Goal: Task Accomplishment & Management: Use online tool/utility

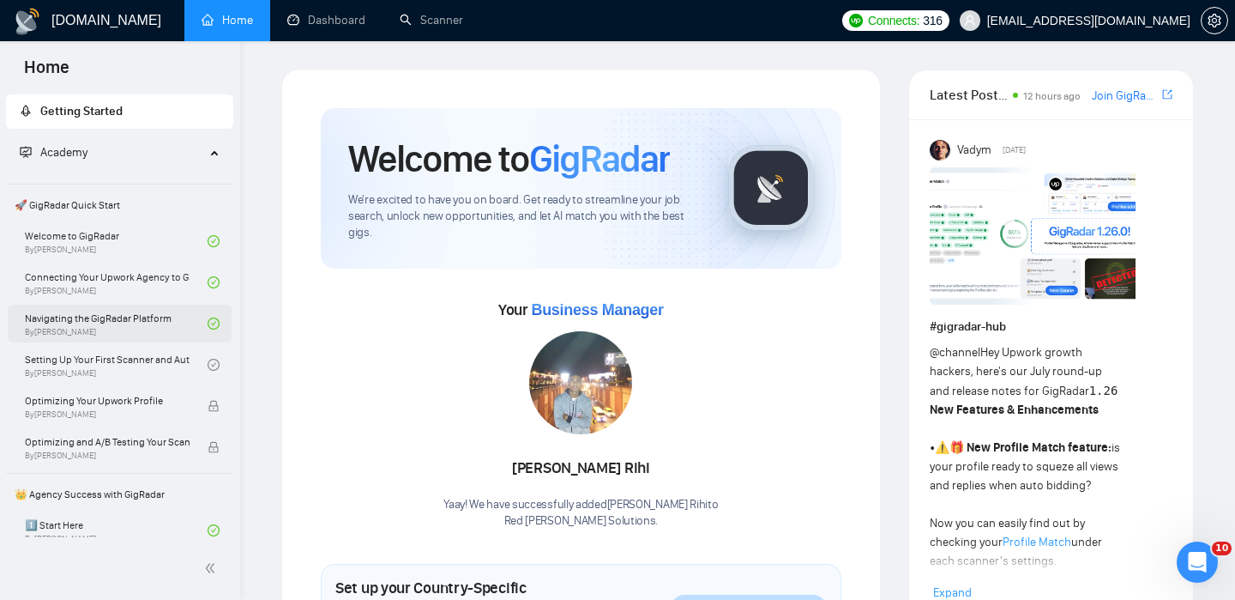
click at [159, 323] on link "Navigating the GigRadar Platform By Vlad Timinsky" at bounding box center [116, 324] width 183 height 38
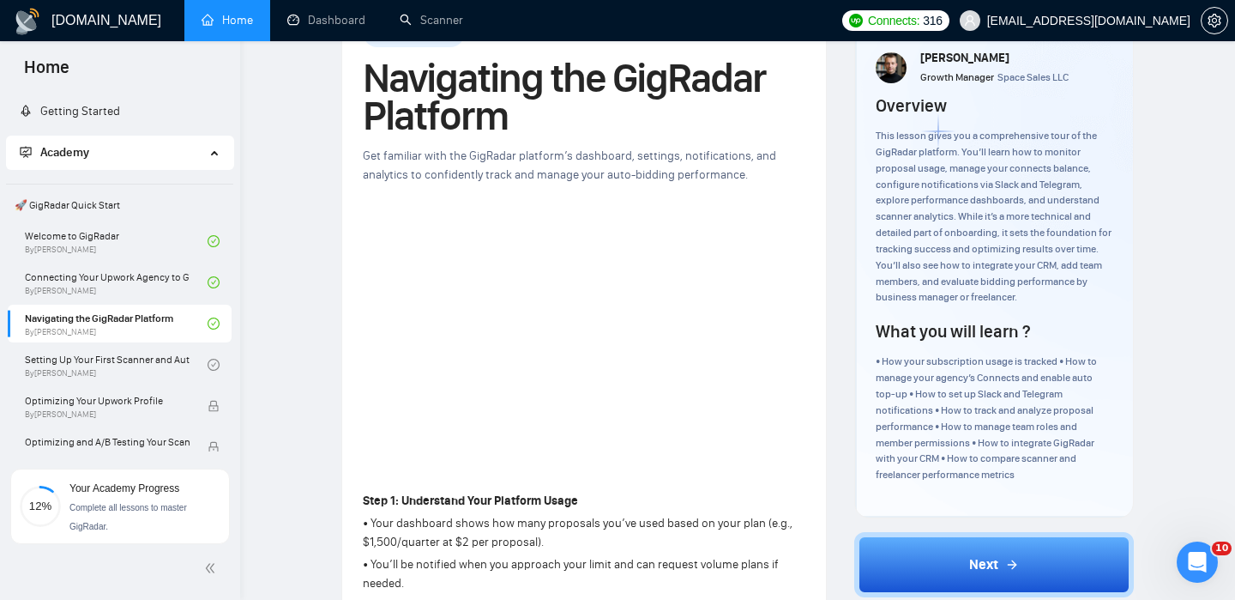
scroll to position [74, 0]
click at [151, 363] on link "Setting Up Your First Scanner and Auto-Bidder By Vlad Timinsky" at bounding box center [116, 365] width 183 height 38
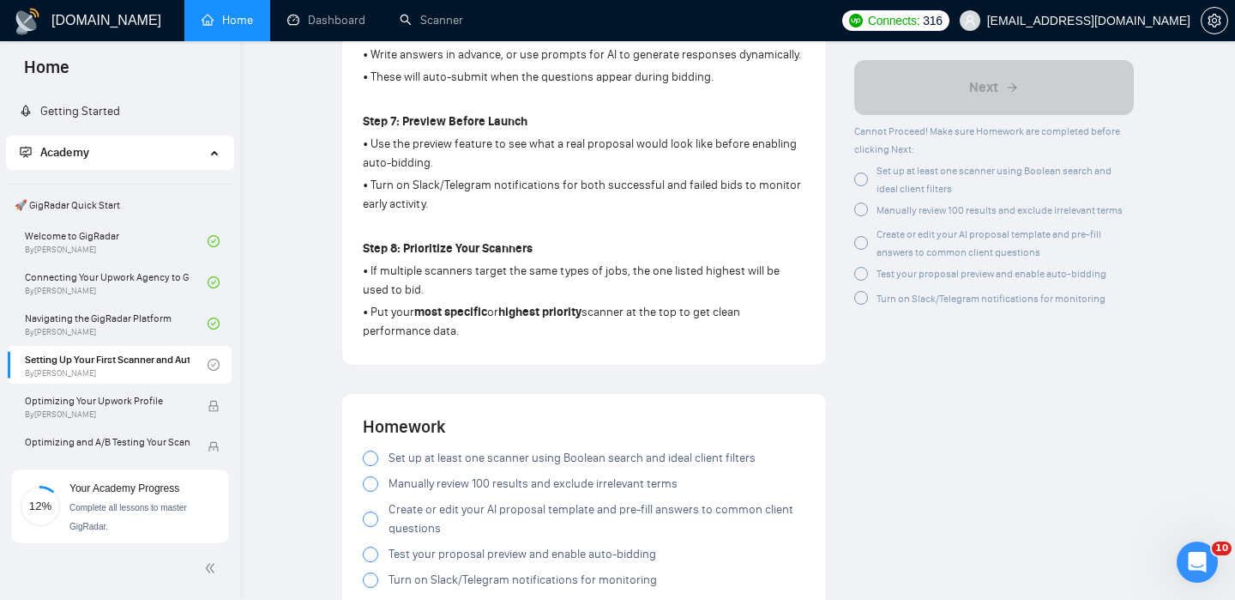
scroll to position [1369, 0]
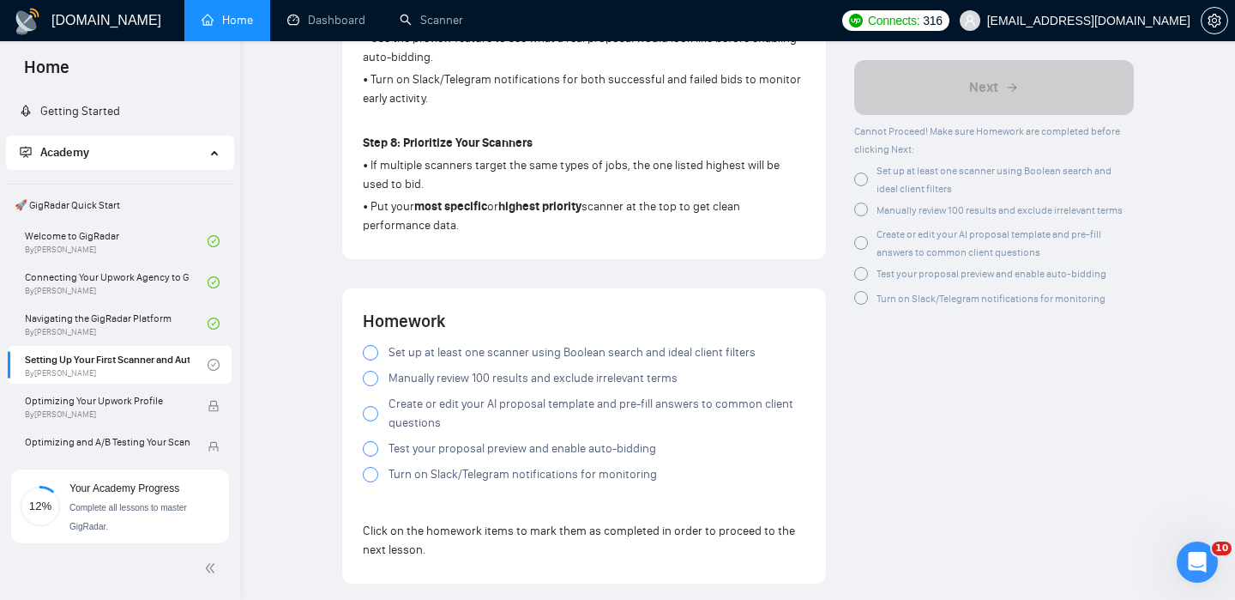
click at [372, 345] on div at bounding box center [370, 352] width 15 height 15
click at [371, 406] on div at bounding box center [370, 413] width 15 height 15
click at [371, 441] on div at bounding box center [370, 448] width 15 height 15
click at [369, 467] on div at bounding box center [370, 474] width 15 height 15
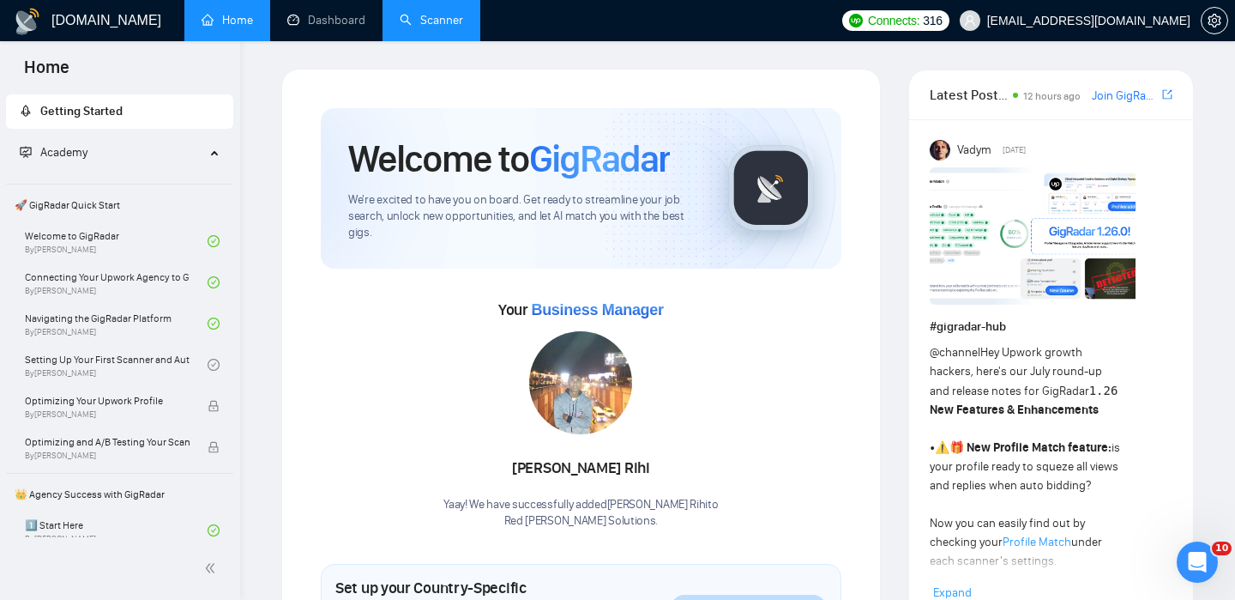
click at [432, 13] on link "Scanner" at bounding box center [431, 20] width 63 height 15
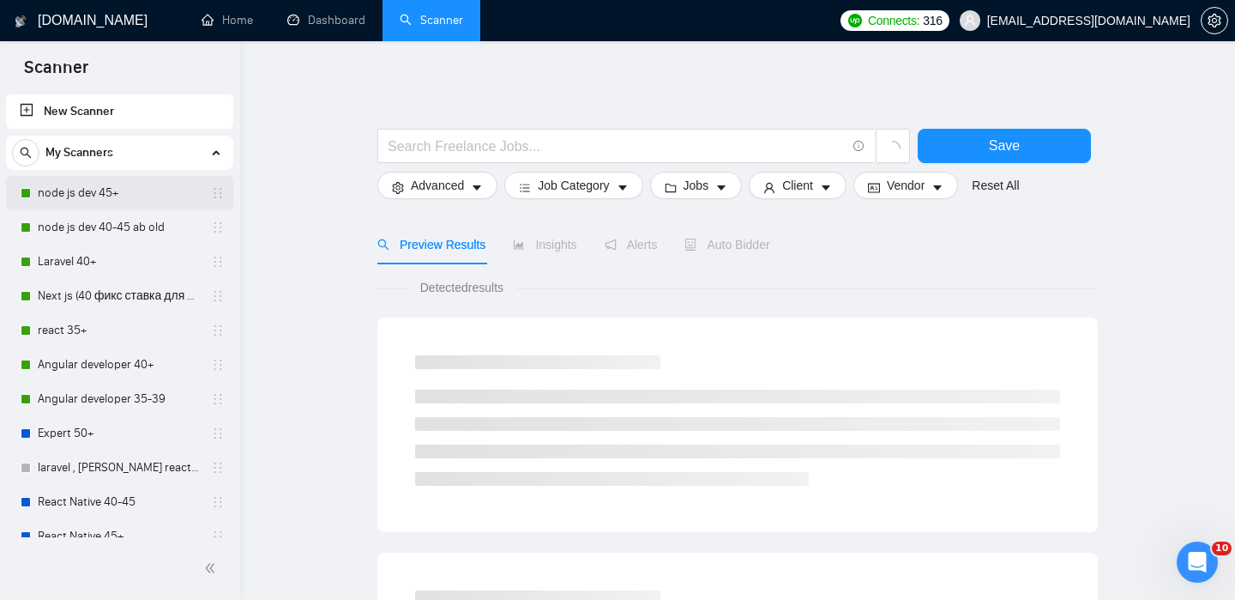
click at [152, 196] on link "node js dev 45+" at bounding box center [119, 193] width 163 height 34
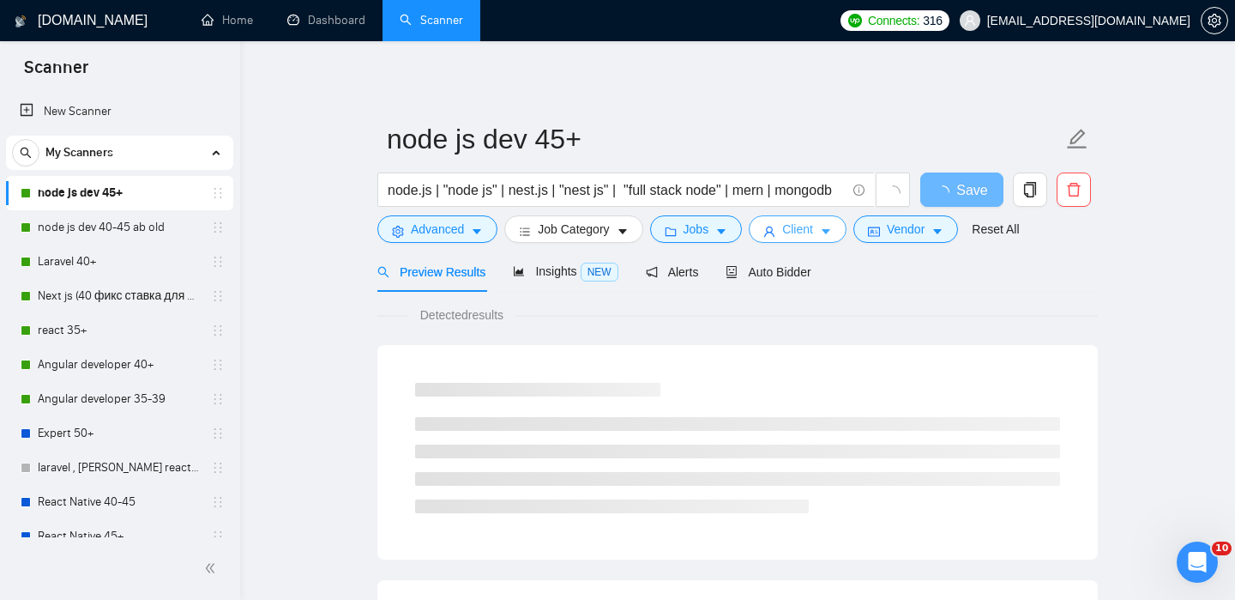
click at [782, 230] on button "Client" at bounding box center [798, 228] width 98 height 27
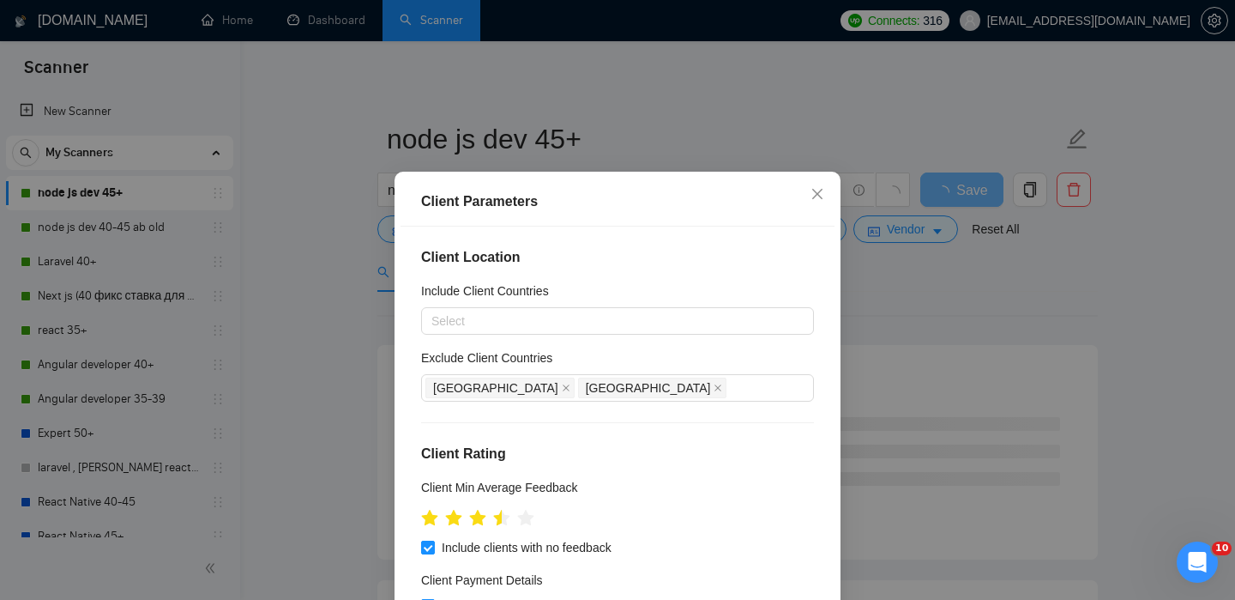
scroll to position [116, 0]
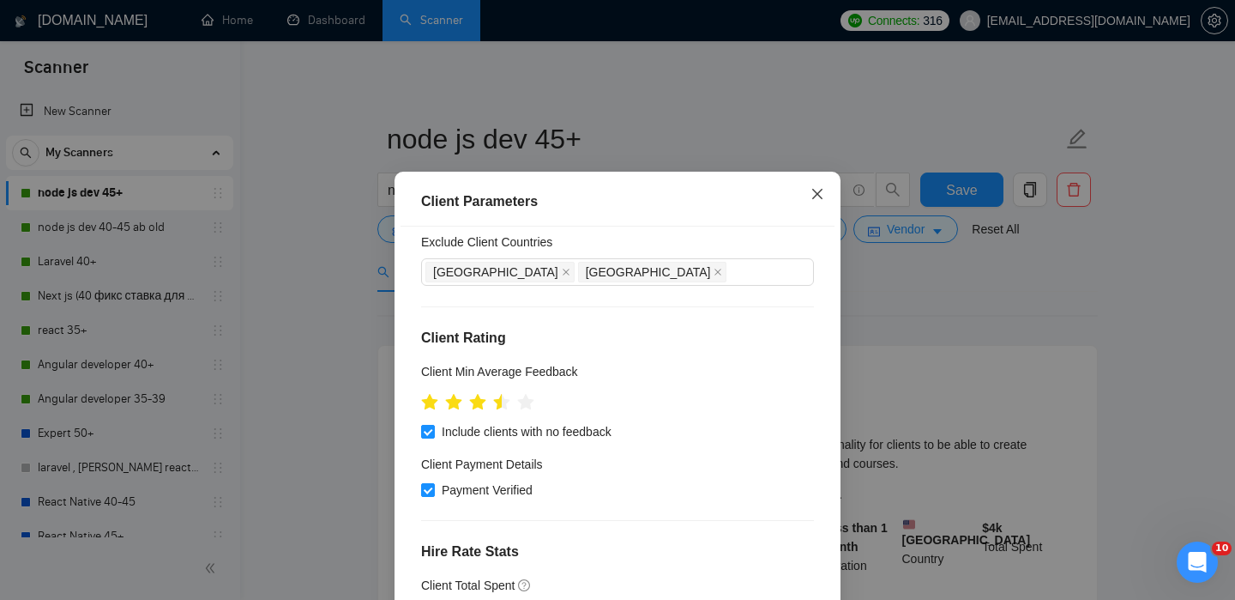
click at [823, 190] on icon "close" at bounding box center [818, 194] width 14 height 14
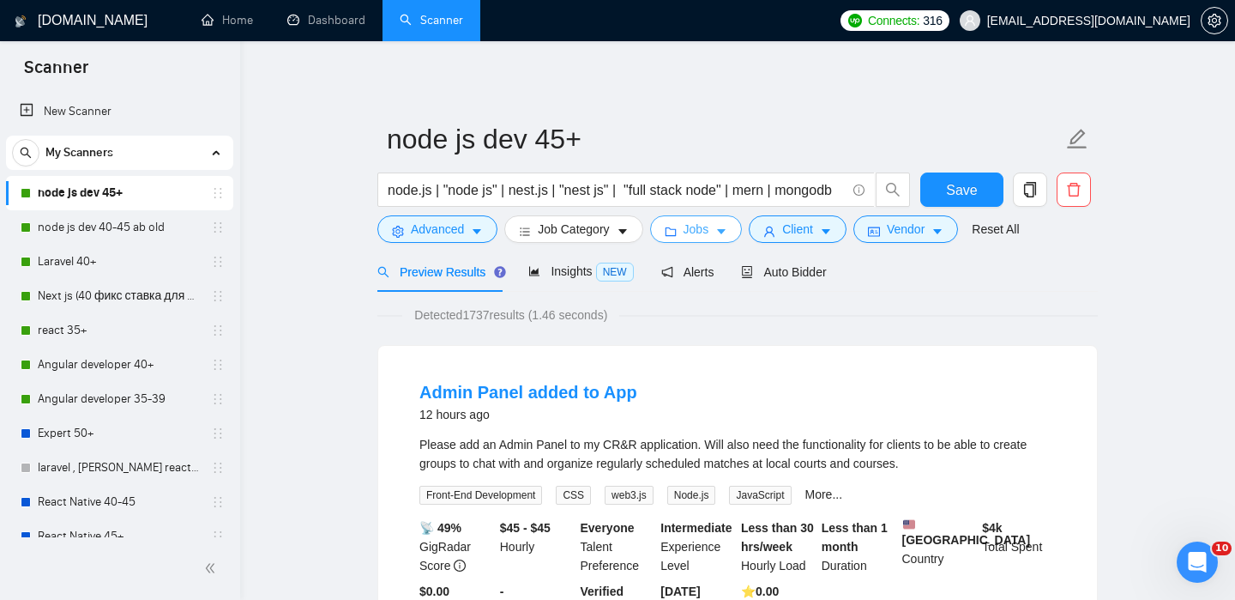
click at [727, 230] on icon "caret-down" at bounding box center [721, 232] width 12 height 12
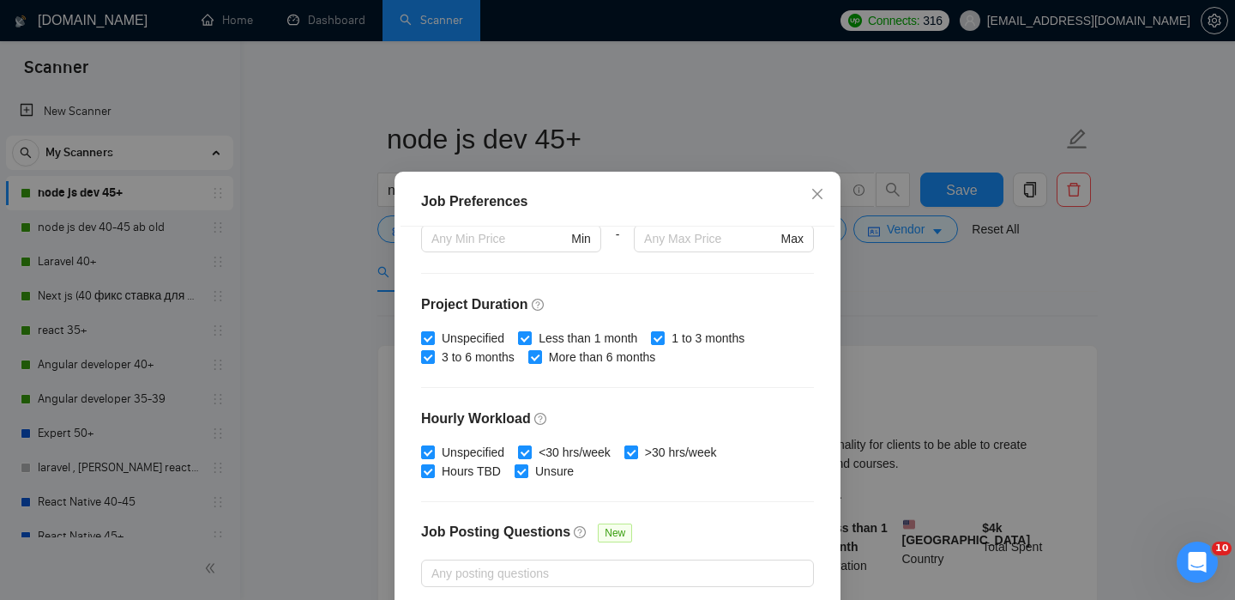
scroll to position [547, 0]
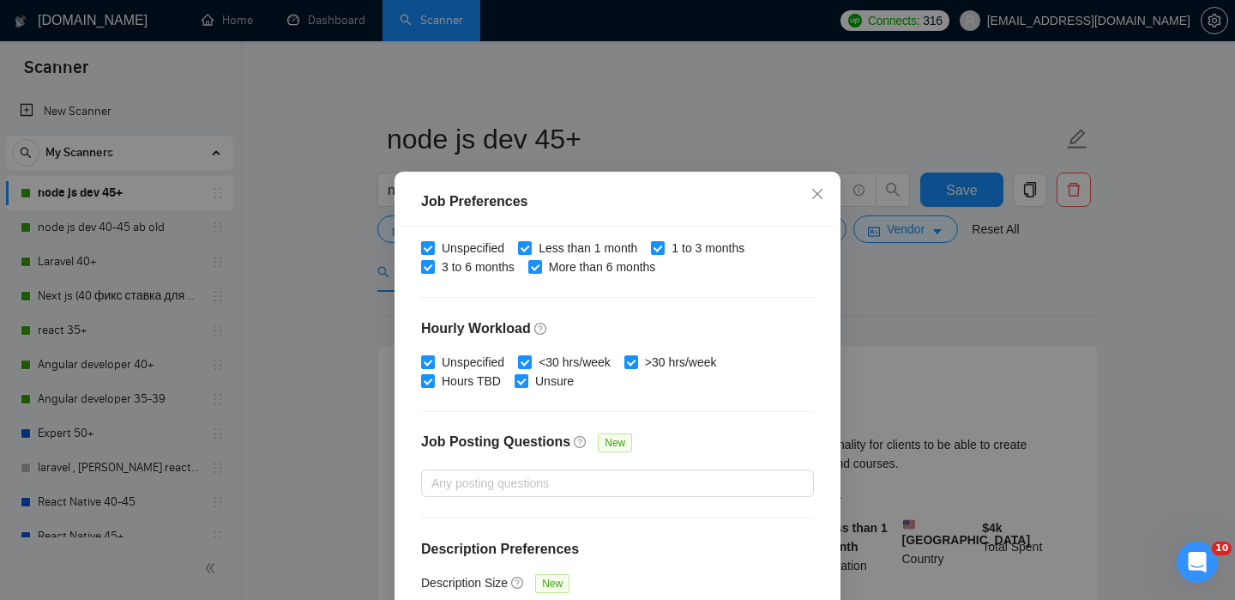
click at [987, 342] on div "Job Preferences Budget Project Type All Fixed Price Hourly Rate Fixed Price Bud…" at bounding box center [617, 300] width 1235 height 600
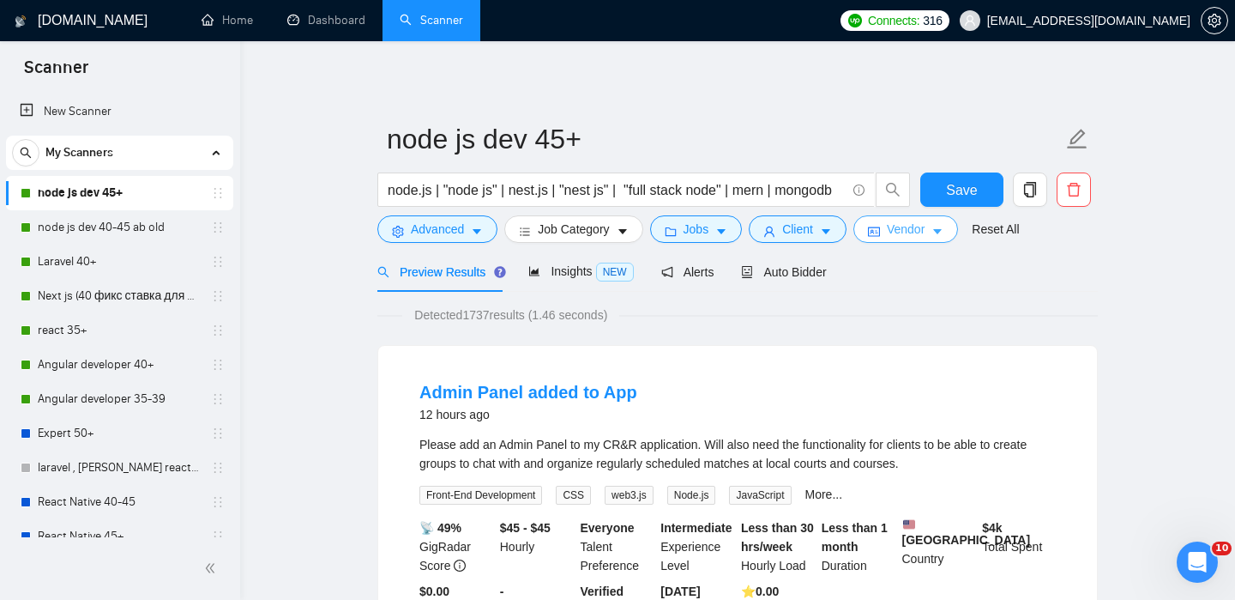
click at [942, 231] on icon "caret-down" at bounding box center [937, 232] width 9 height 5
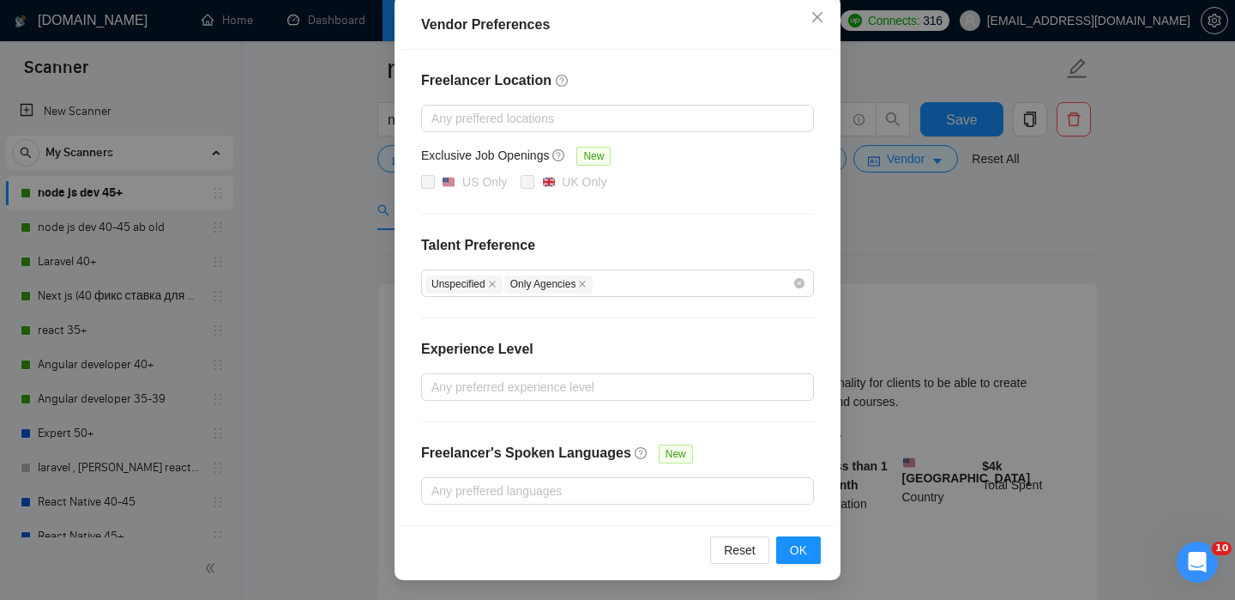
scroll to position [0, 0]
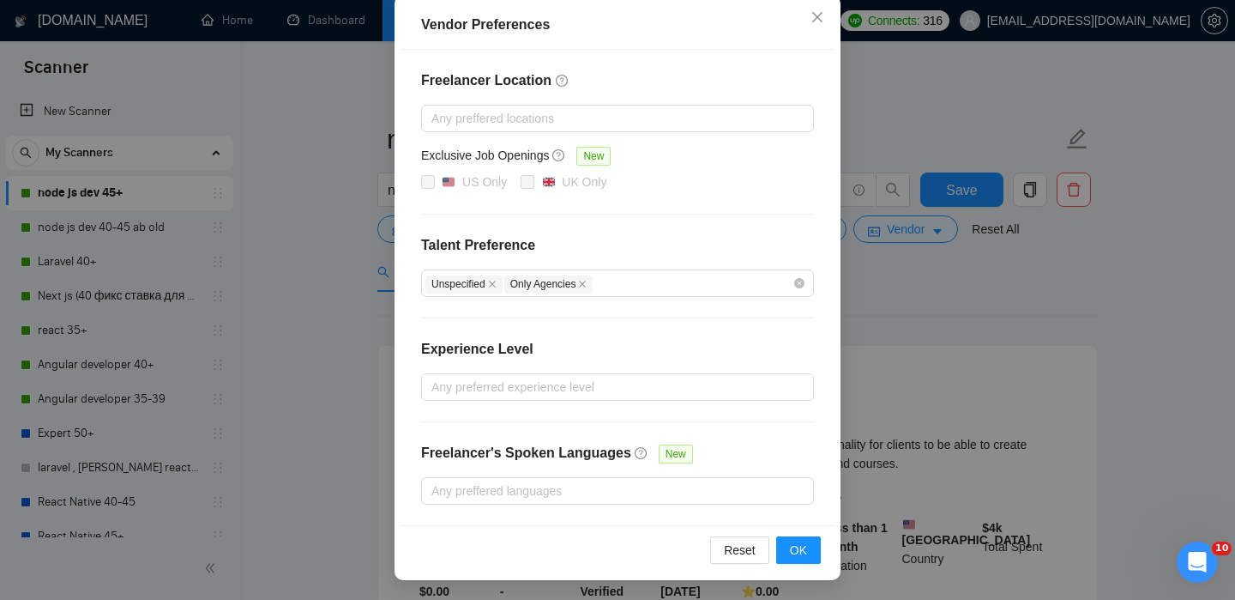
click at [878, 328] on div "Vendor Preferences Freelancer Location Any preffered locations Exclusive Job Op…" at bounding box center [617, 300] width 1235 height 600
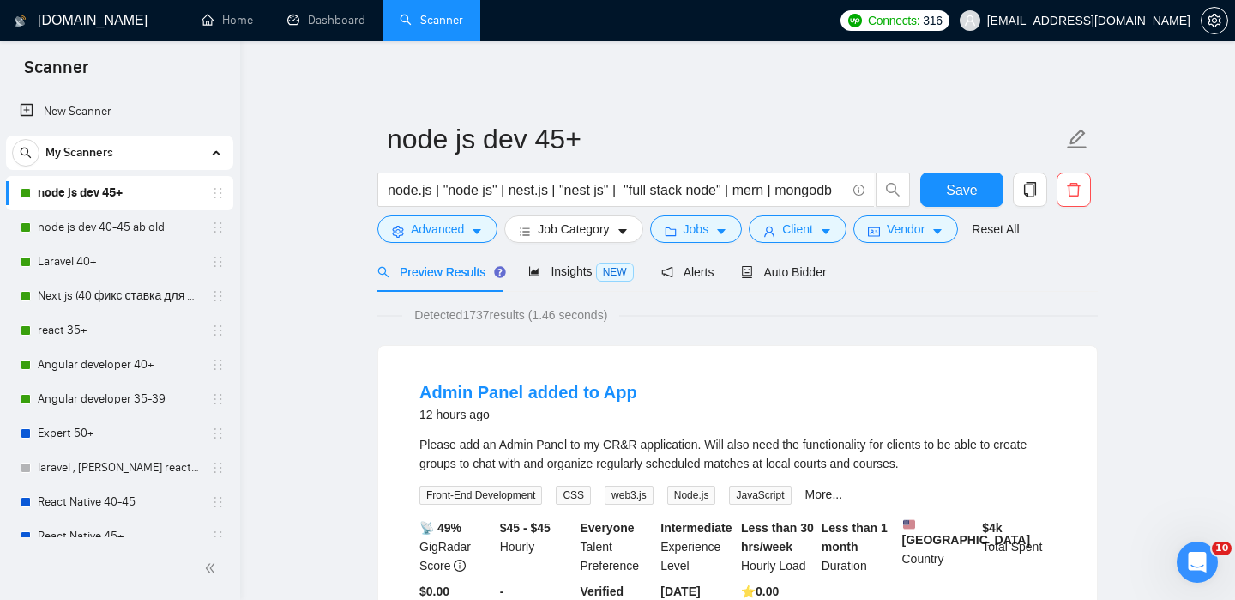
scroll to position [108, 0]
click at [818, 214] on div "node.js | "node js" | nest.js | "nest js" | "full stack node" | mern | mongodb" at bounding box center [644, 193] width 540 height 43
click at [813, 229] on span "Client" at bounding box center [797, 229] width 31 height 19
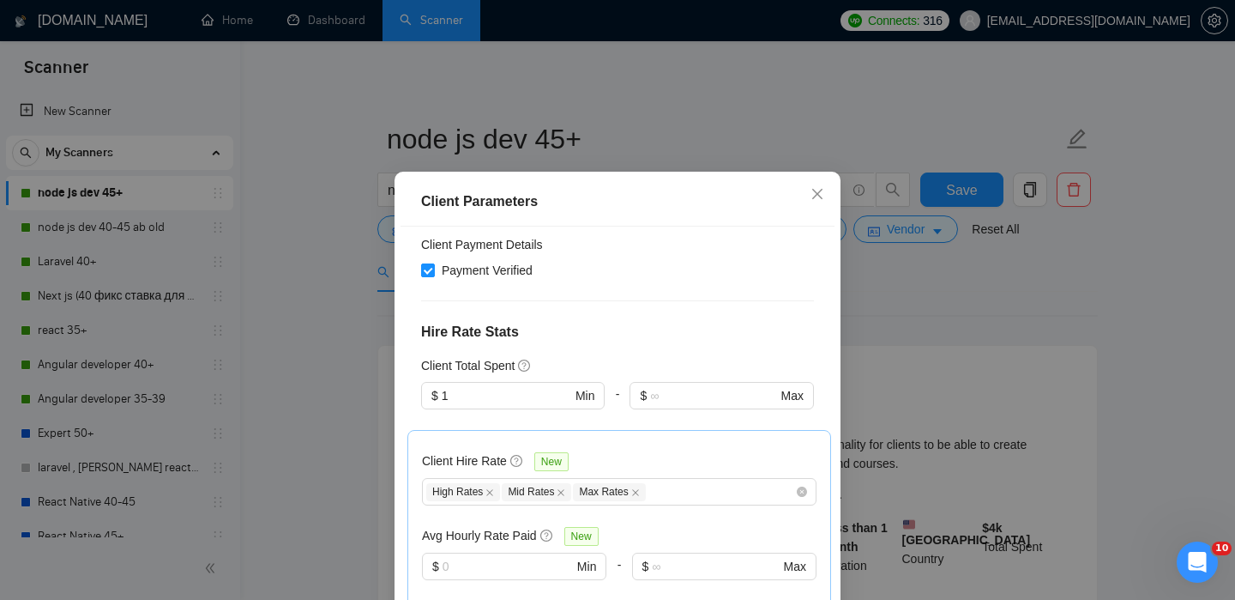
scroll to position [463, 0]
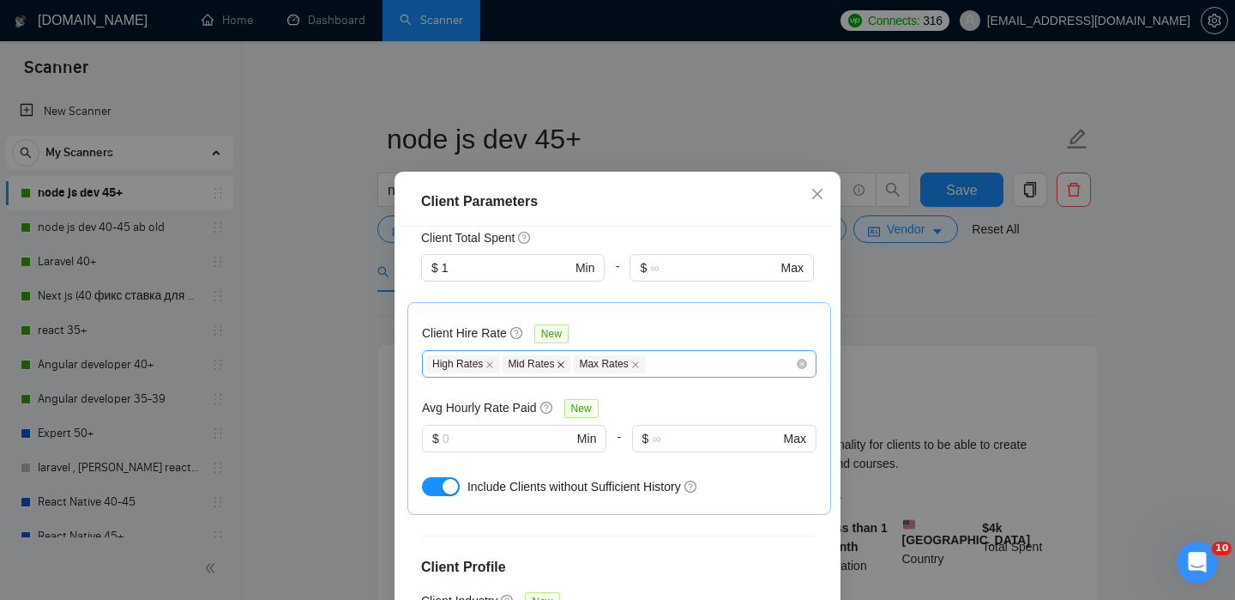
click at [564, 363] on icon "close" at bounding box center [561, 364] width 7 height 7
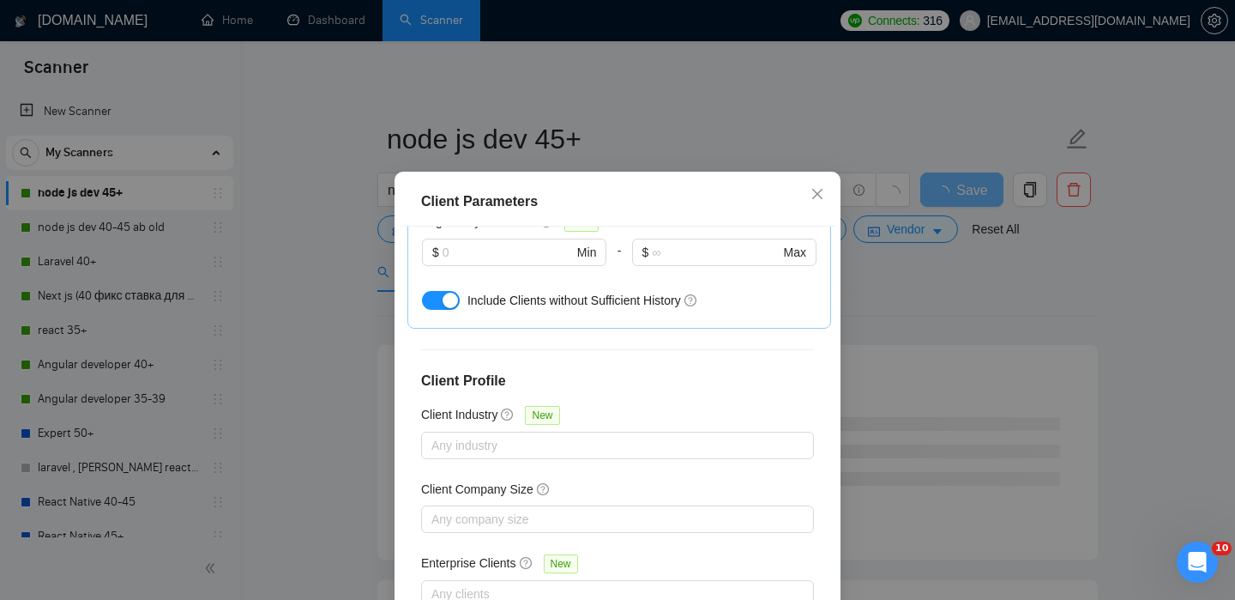
scroll to position [122, 0]
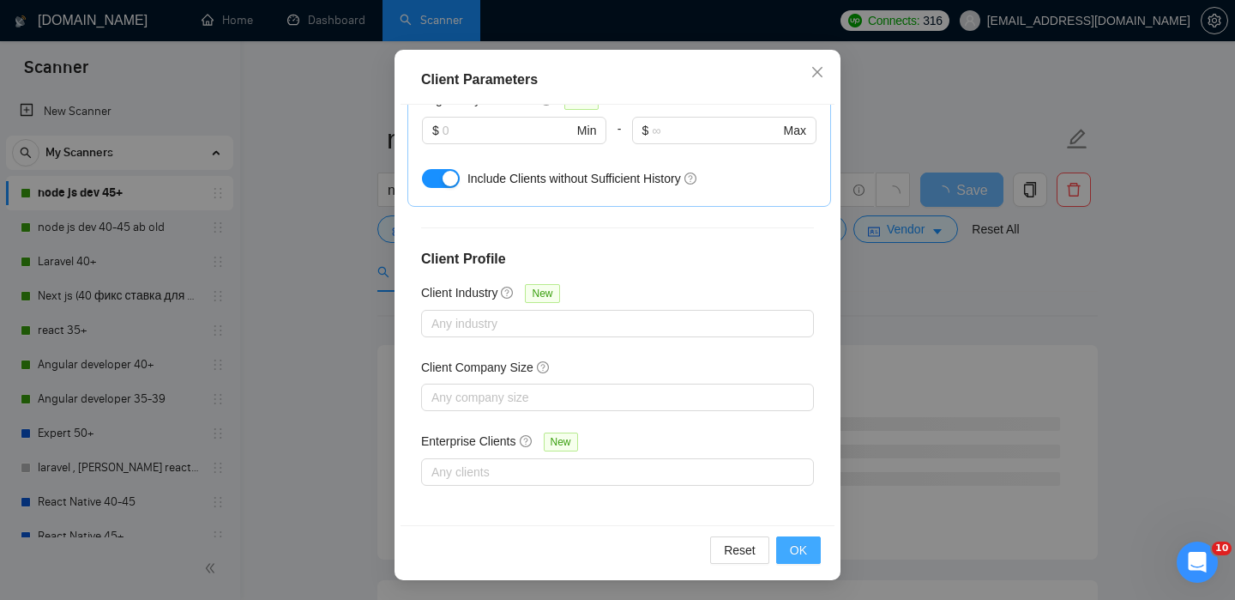
click at [802, 551] on span "OK" at bounding box center [798, 549] width 17 height 19
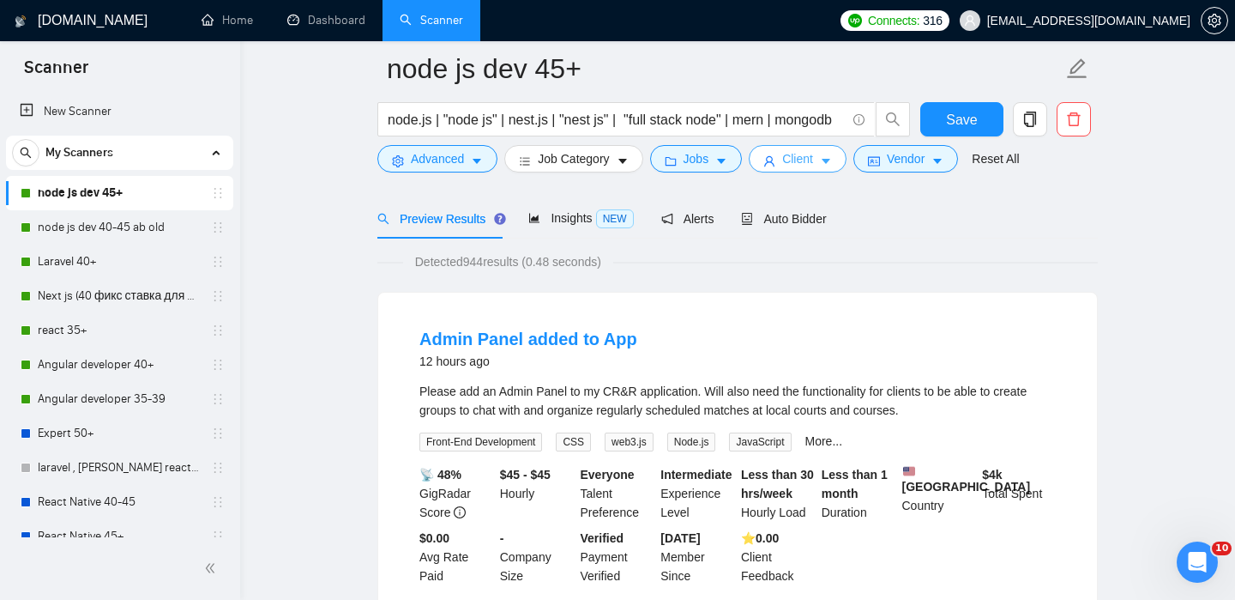
scroll to position [0, 0]
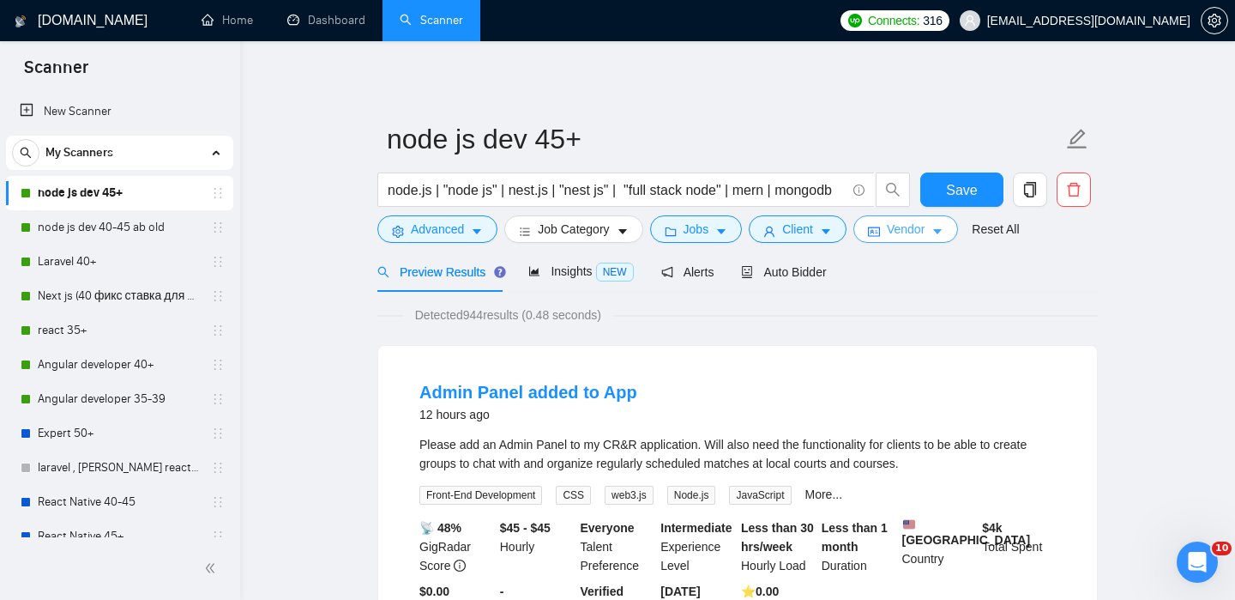
click at [942, 227] on icon "caret-down" at bounding box center [938, 232] width 12 height 12
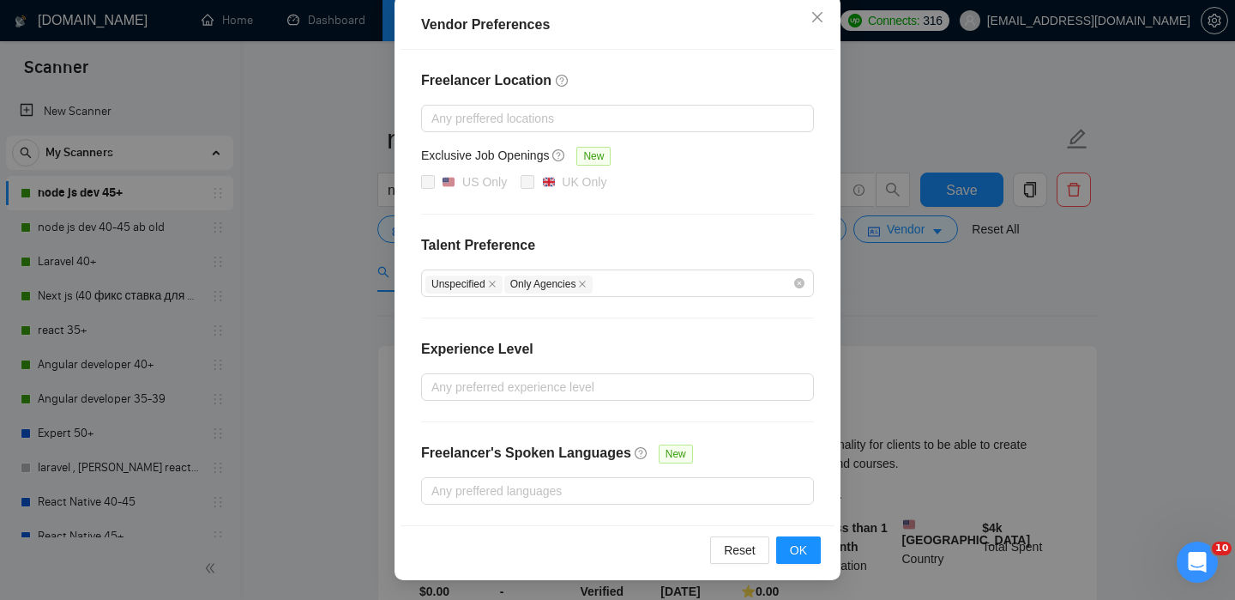
scroll to position [4, 0]
click at [1017, 257] on div "Vendor Preferences Freelancer Location Any preffered locations Exclusive Job Op…" at bounding box center [617, 300] width 1235 height 600
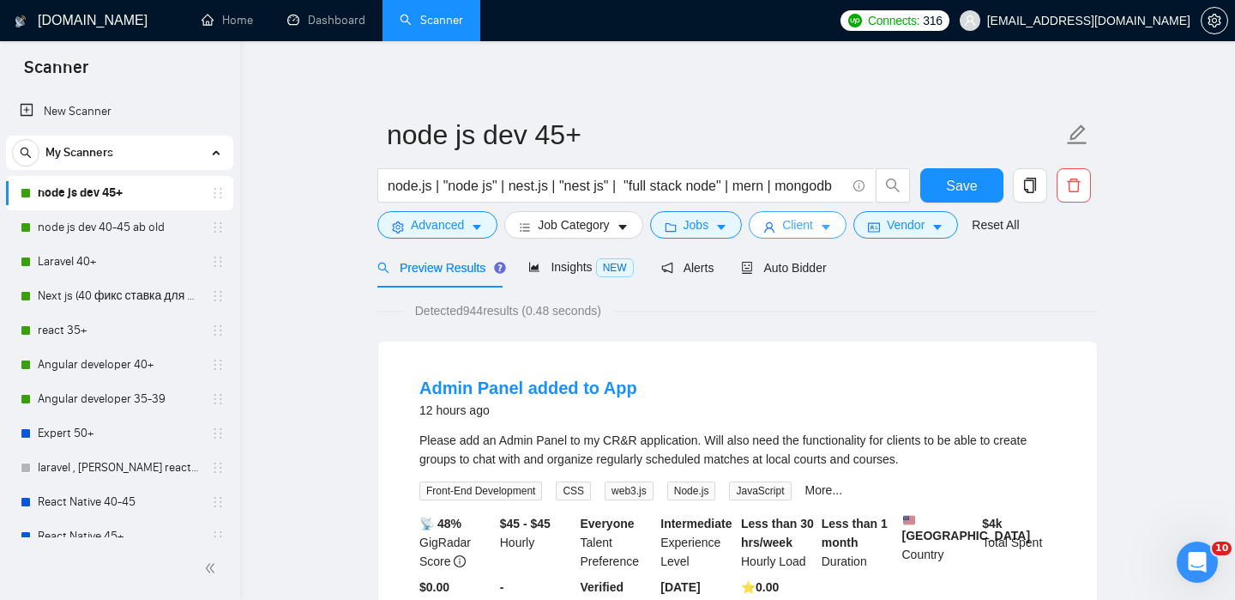
click at [822, 233] on button "Client" at bounding box center [798, 224] width 98 height 27
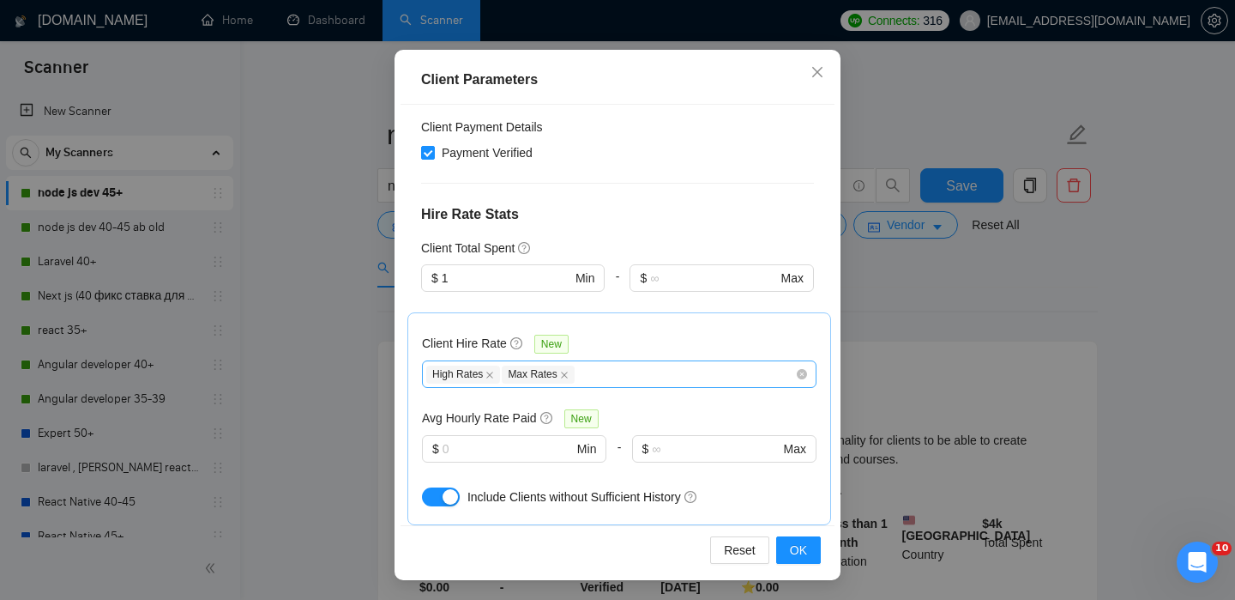
scroll to position [341, 0]
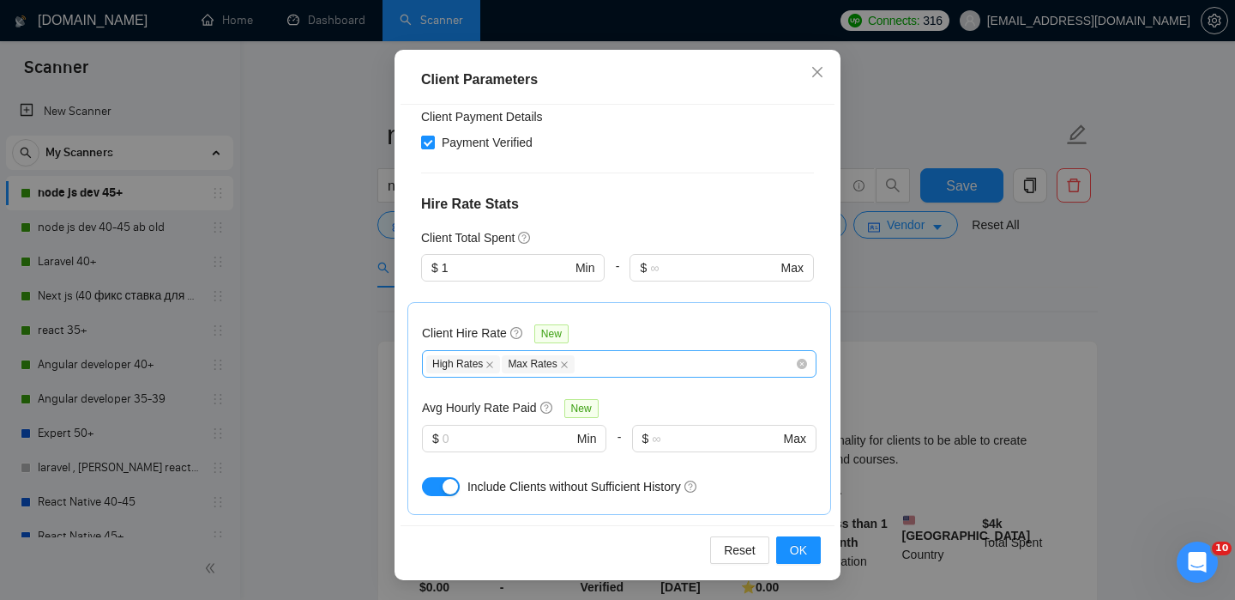
click at [610, 372] on div "High Rates Max Rates" at bounding box center [610, 363] width 369 height 21
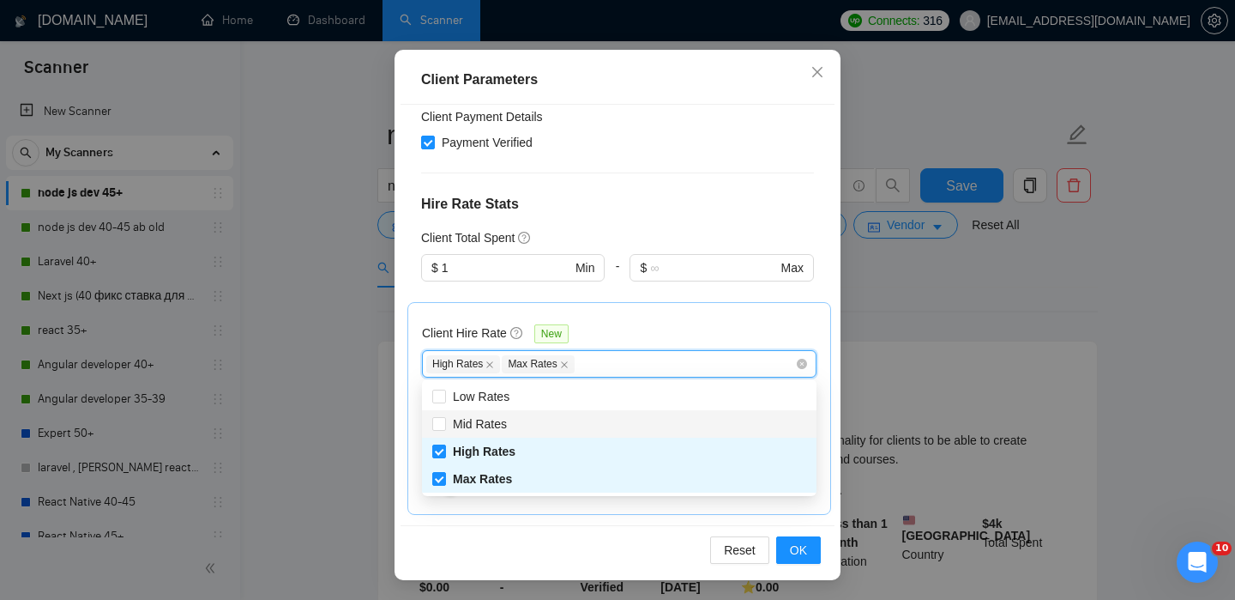
click at [548, 417] on div "Mid Rates" at bounding box center [619, 423] width 374 height 19
checkbox input "true"
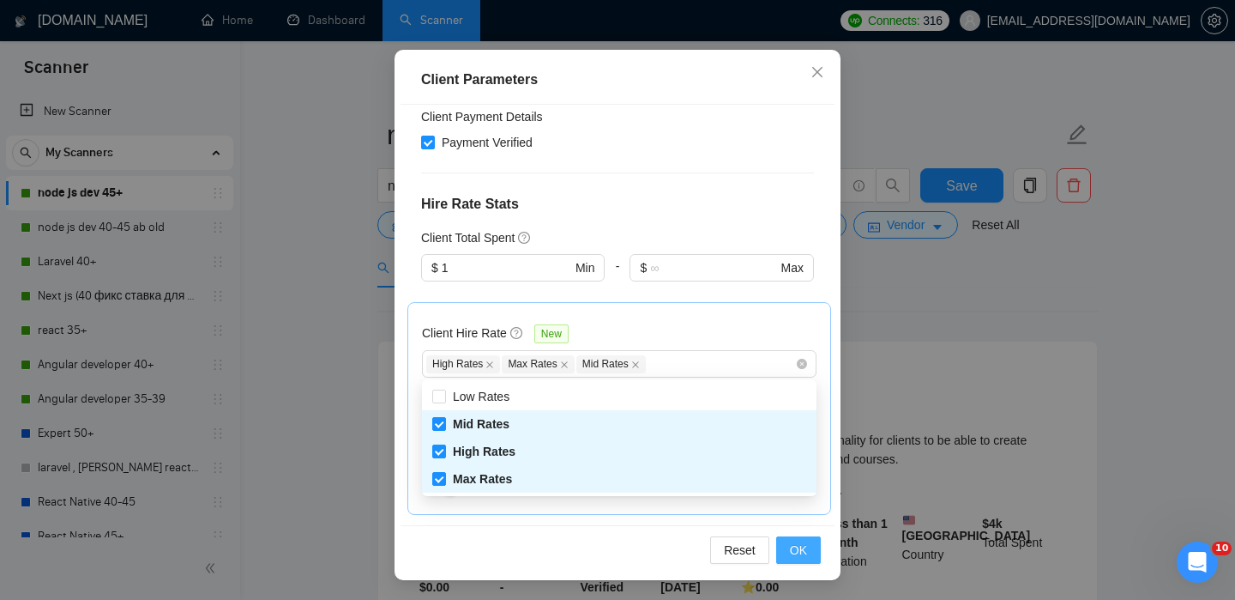
click at [799, 551] on span "OK" at bounding box center [798, 549] width 17 height 19
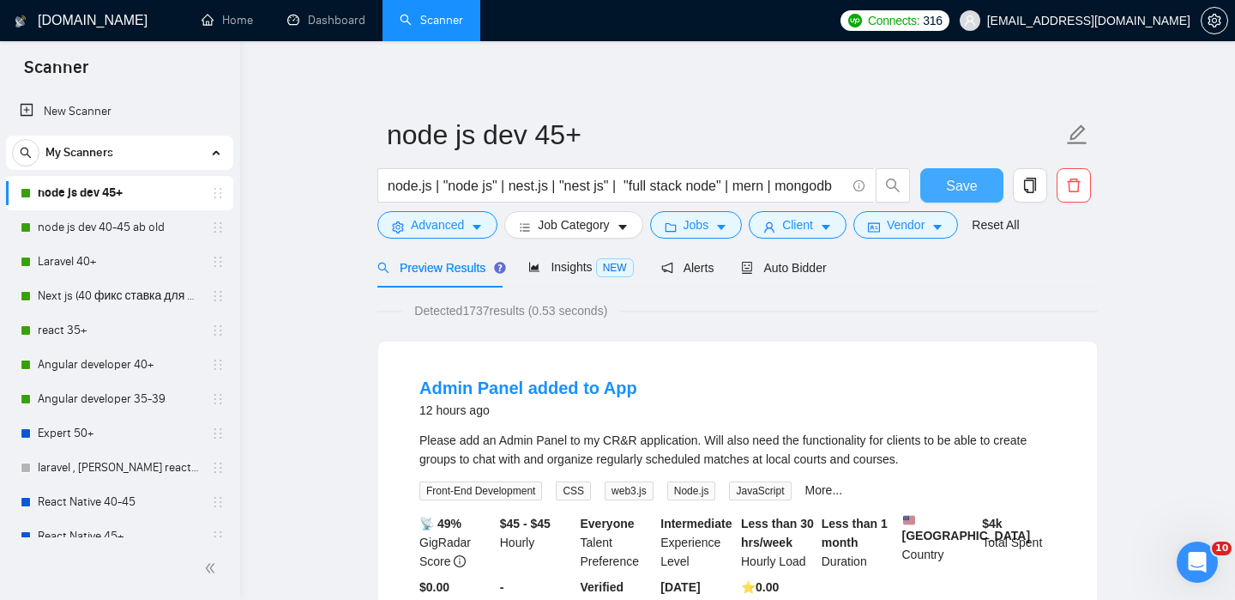
click at [975, 184] on span "Save" at bounding box center [961, 185] width 31 height 21
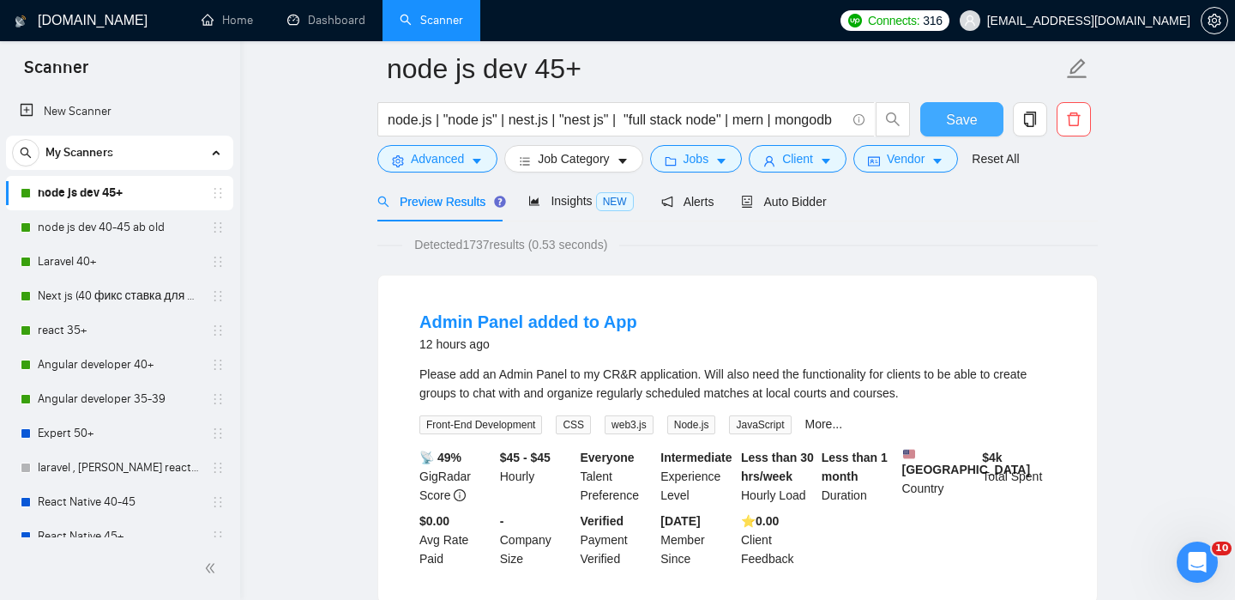
scroll to position [0, 0]
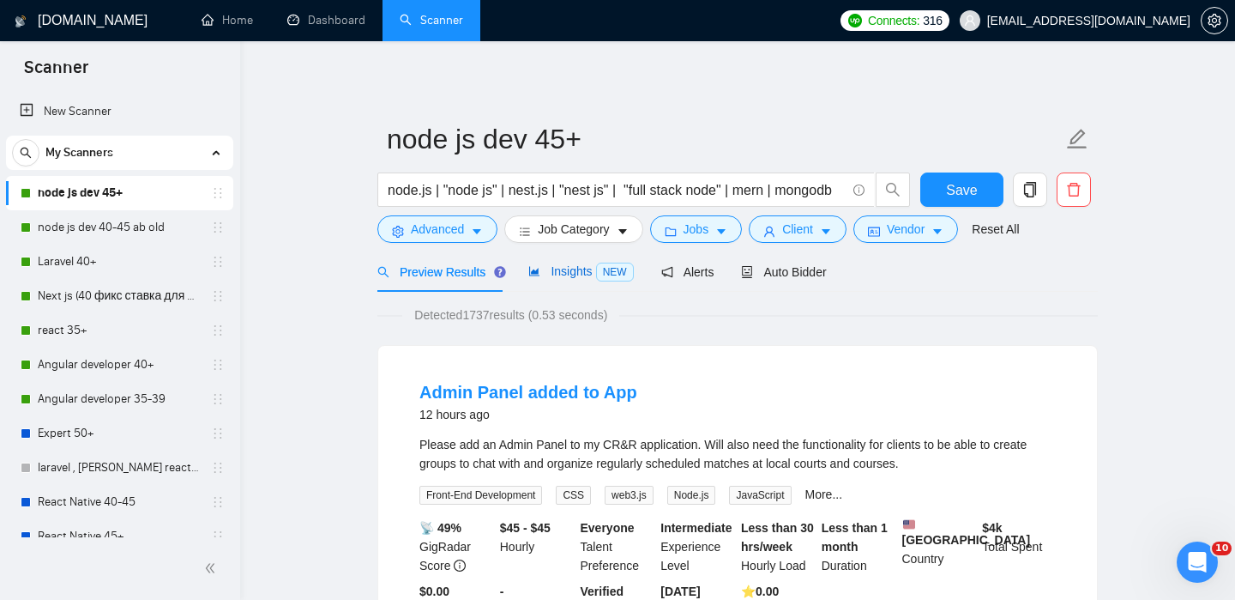
click at [570, 277] on span "Insights NEW" at bounding box center [580, 271] width 105 height 14
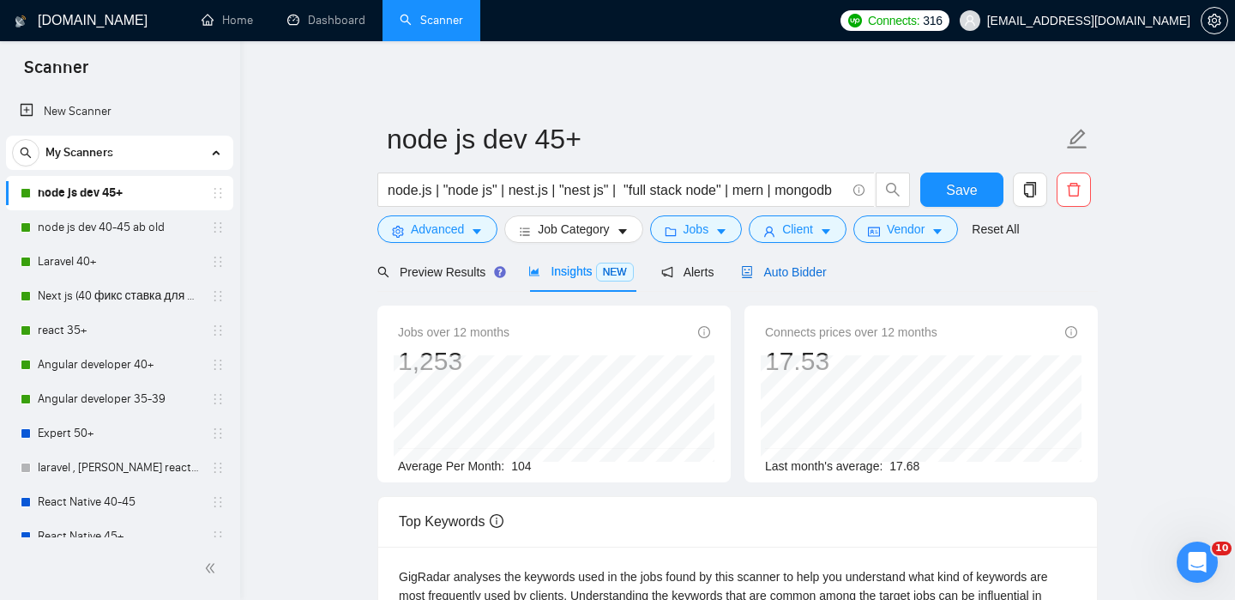
click at [770, 267] on span "Auto Bidder" at bounding box center [783, 272] width 85 height 14
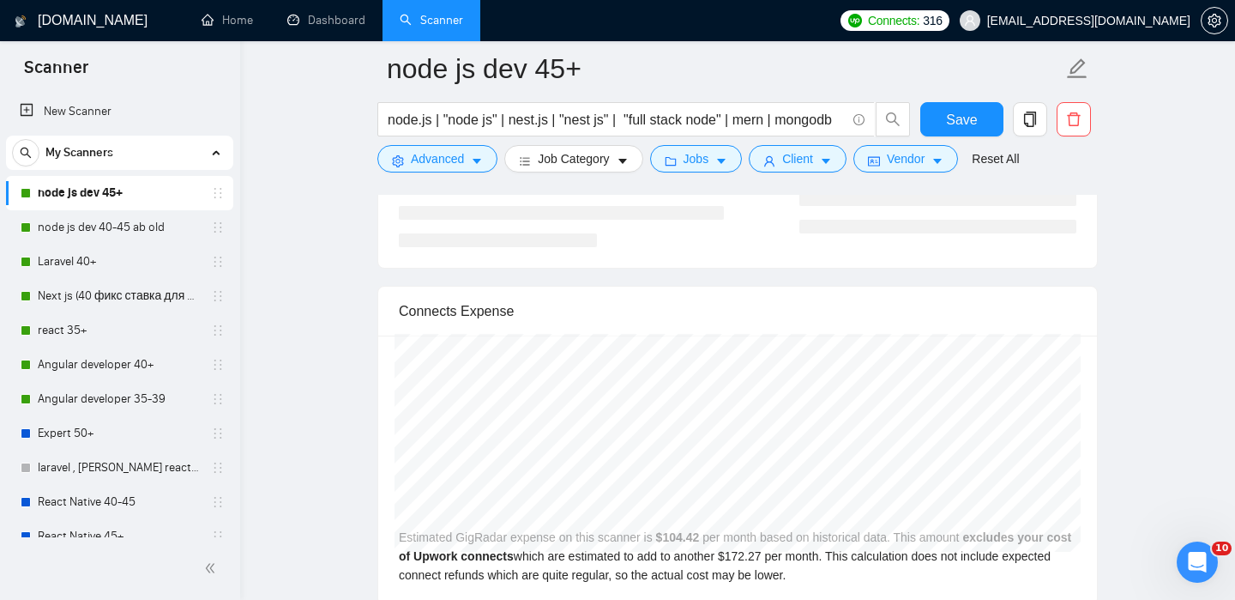
scroll to position [3606, 0]
